Goal: Task Accomplishment & Management: Manage account settings

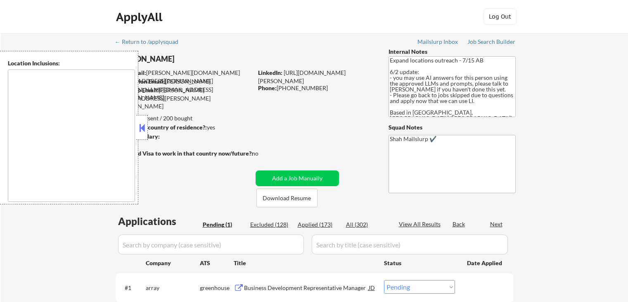
select select ""pending""
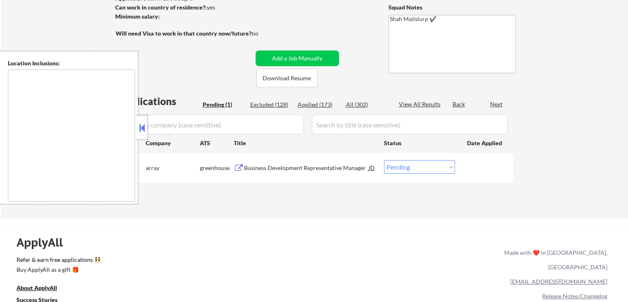
scroll to position [124, 0]
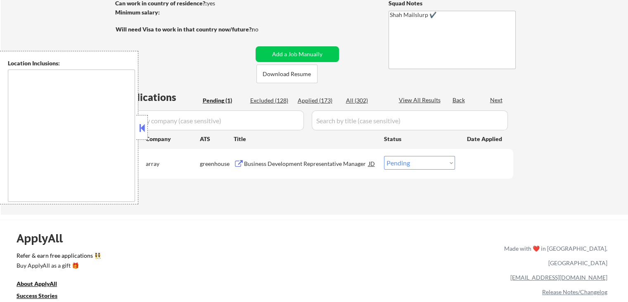
type textarea "[GEOGRAPHIC_DATA], ON [GEOGRAPHIC_DATA], ON [GEOGRAPHIC_DATA], ON [GEOGRAPHIC_D…"
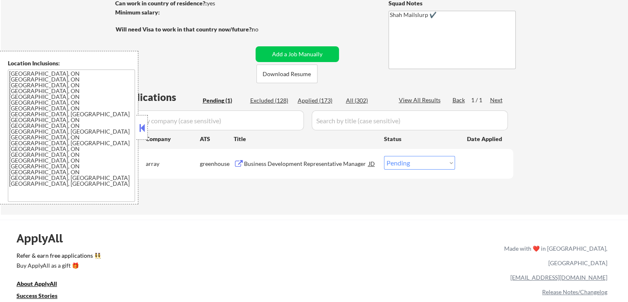
click at [239, 162] on button at bounding box center [239, 164] width 10 height 8
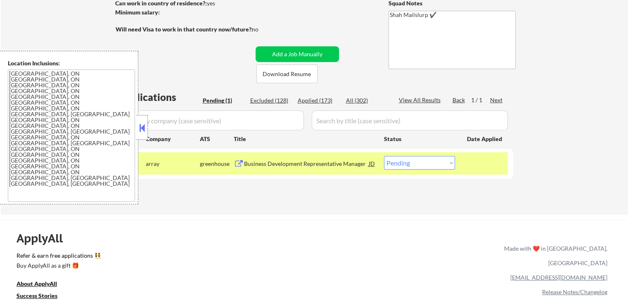
click at [426, 162] on select "Choose an option... Pending Applied Excluded (Questions) Excluded (Expired) Exc…" at bounding box center [419, 163] width 71 height 14
click at [384, 156] on select "Choose an option... Pending Applied Excluded (Questions) Excluded (Expired) Exc…" at bounding box center [419, 163] width 71 height 14
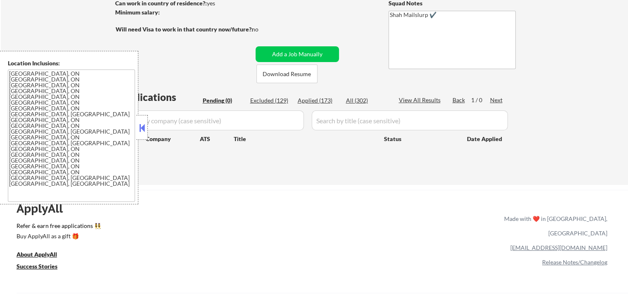
click at [305, 99] on div "Applied (173)" at bounding box center [318, 100] width 41 height 8
select select ""applied""
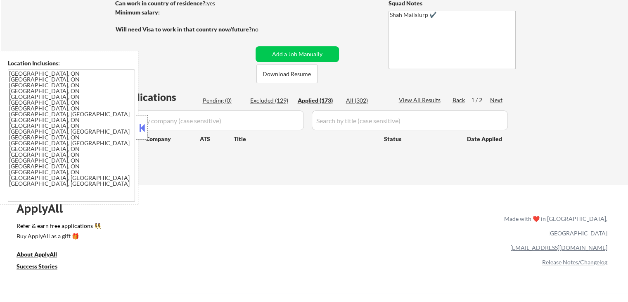
select select ""applied""
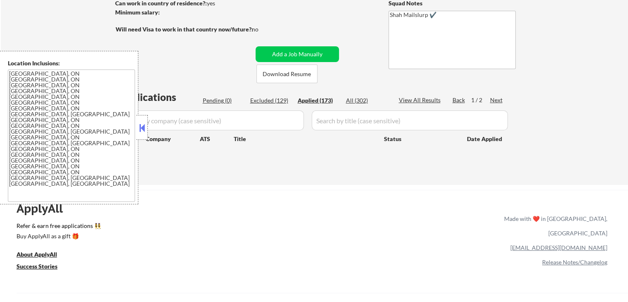
select select ""applied""
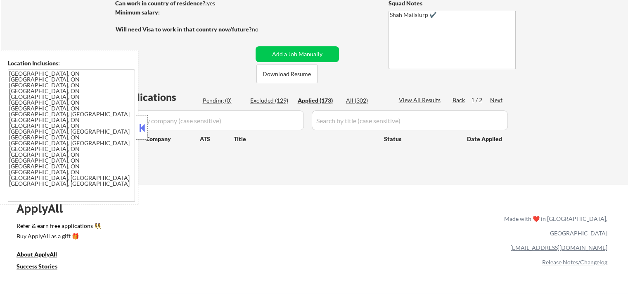
select select ""applied""
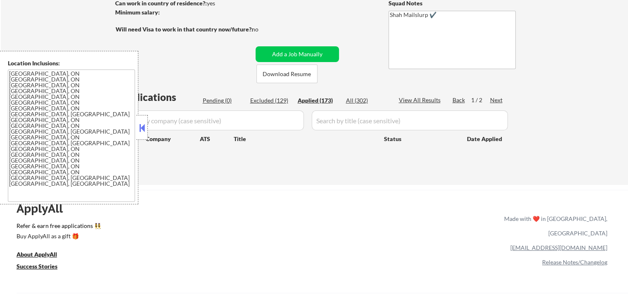
select select ""applied""
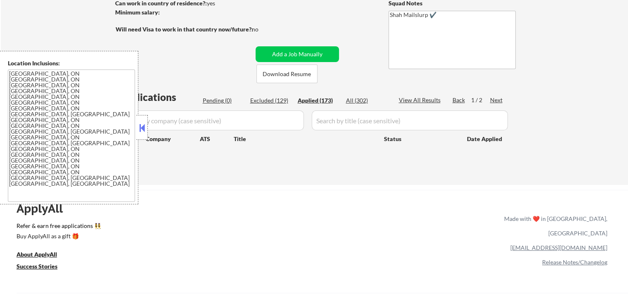
select select ""applied""
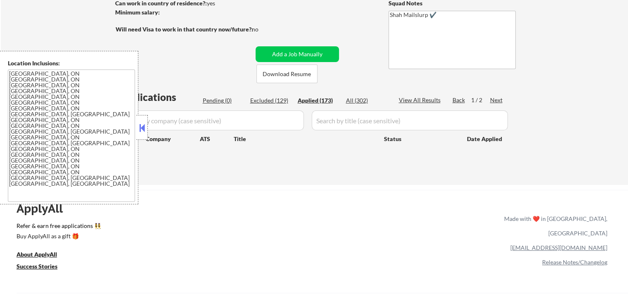
select select ""applied""
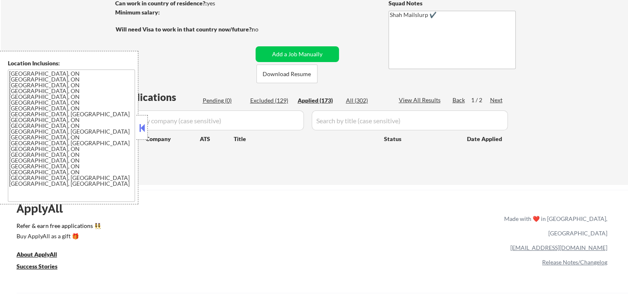
select select ""applied""
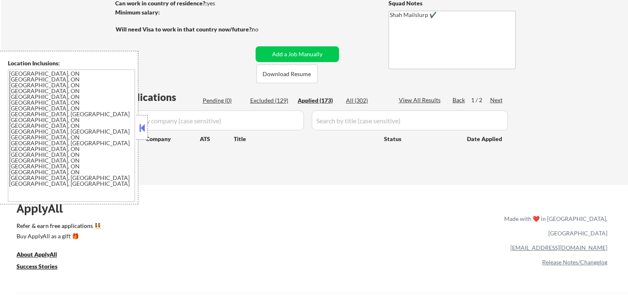
select select ""applied""
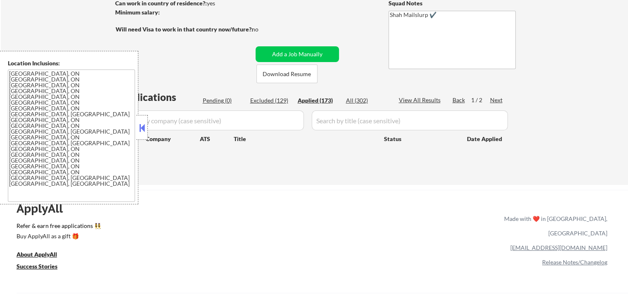
select select ""applied""
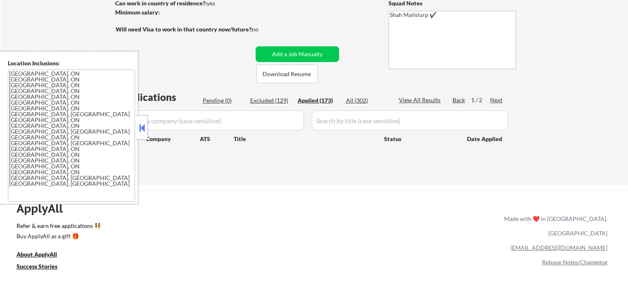
select select ""applied""
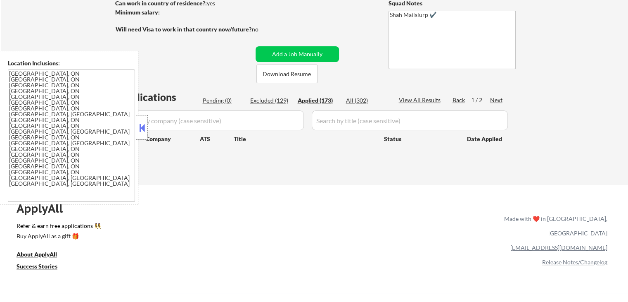
select select ""applied""
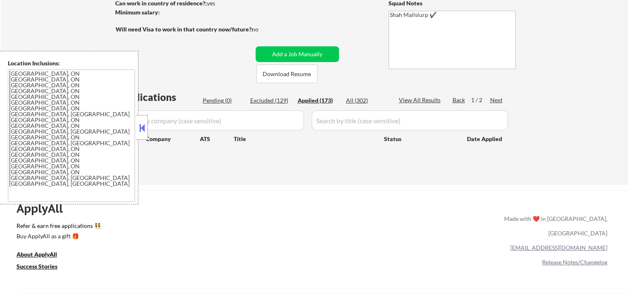
select select ""applied""
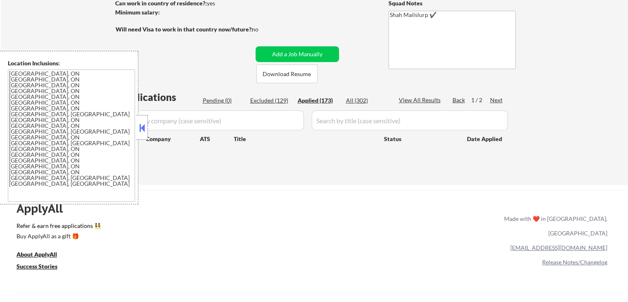
select select ""applied""
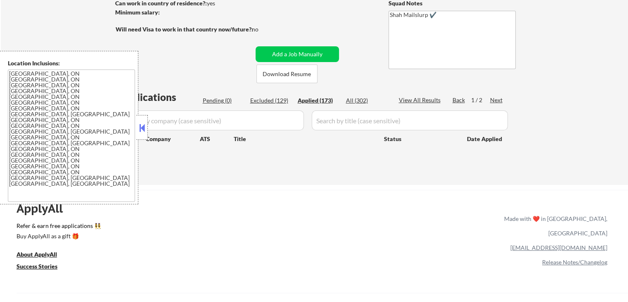
select select ""applied""
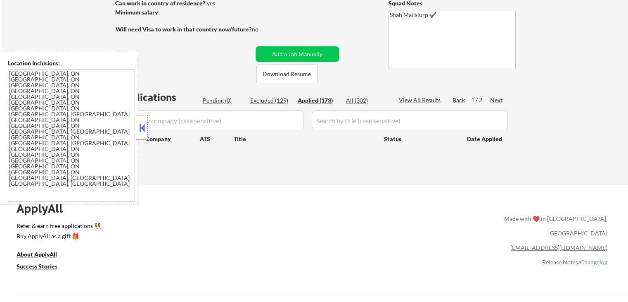
select select ""applied""
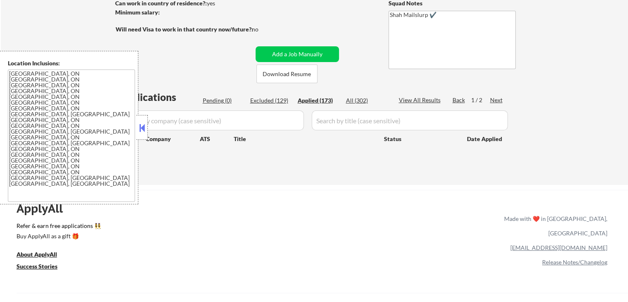
select select ""applied""
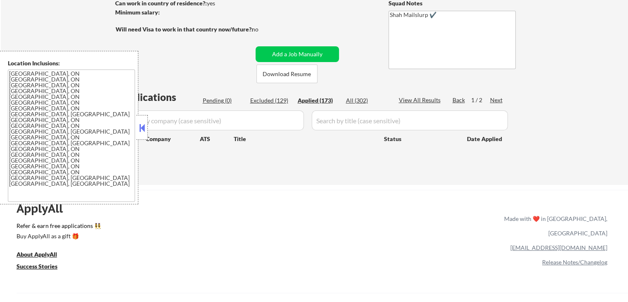
select select ""applied""
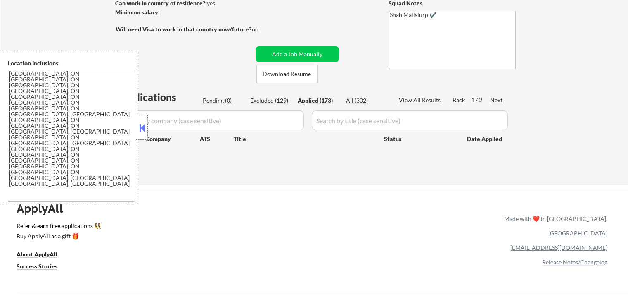
select select ""applied""
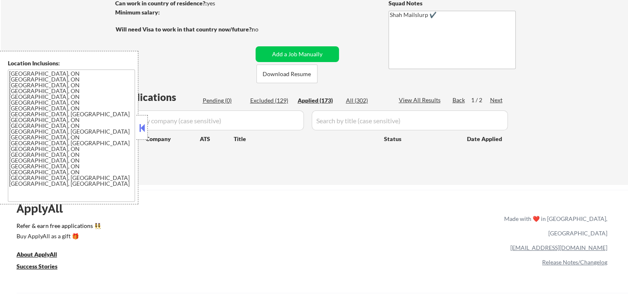
select select ""applied""
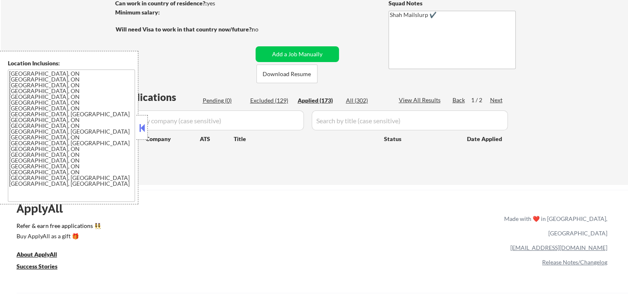
select select ""applied""
